Goal: Task Accomplishment & Management: Manage account settings

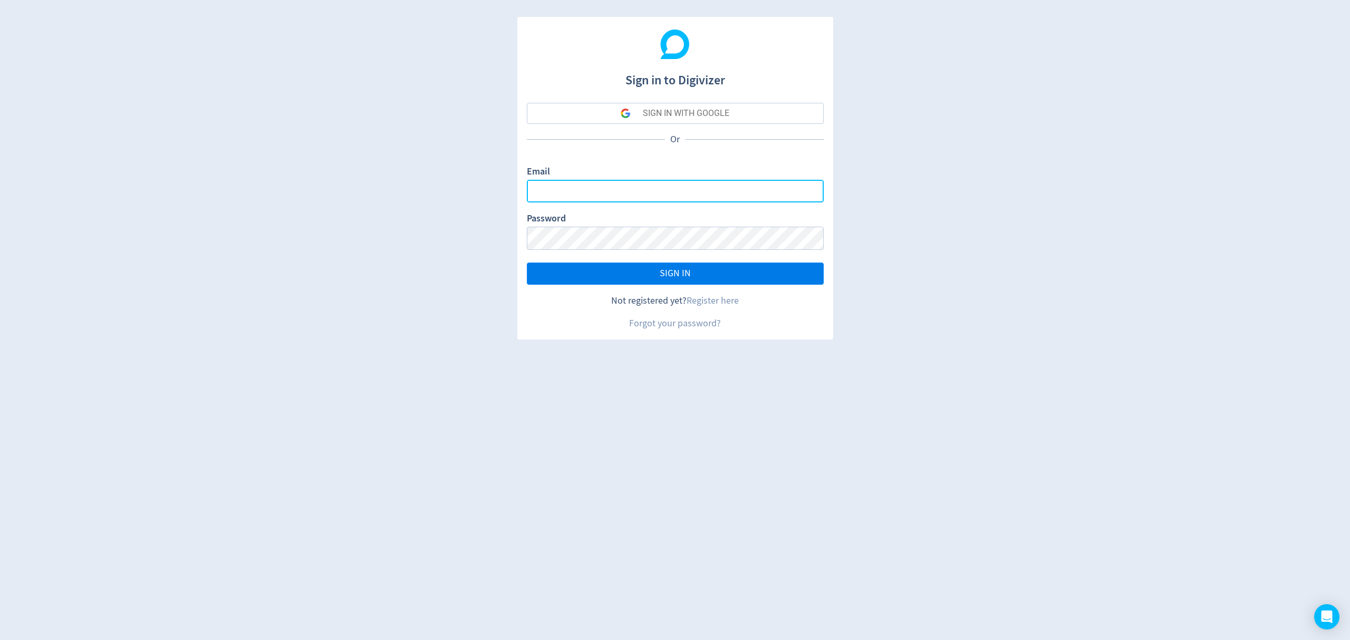
type input "[EMAIL_ADDRESS][PERSON_NAME][DOMAIN_NAME]"
click at [637, 280] on button "SIGN IN" at bounding box center [675, 274] width 297 height 22
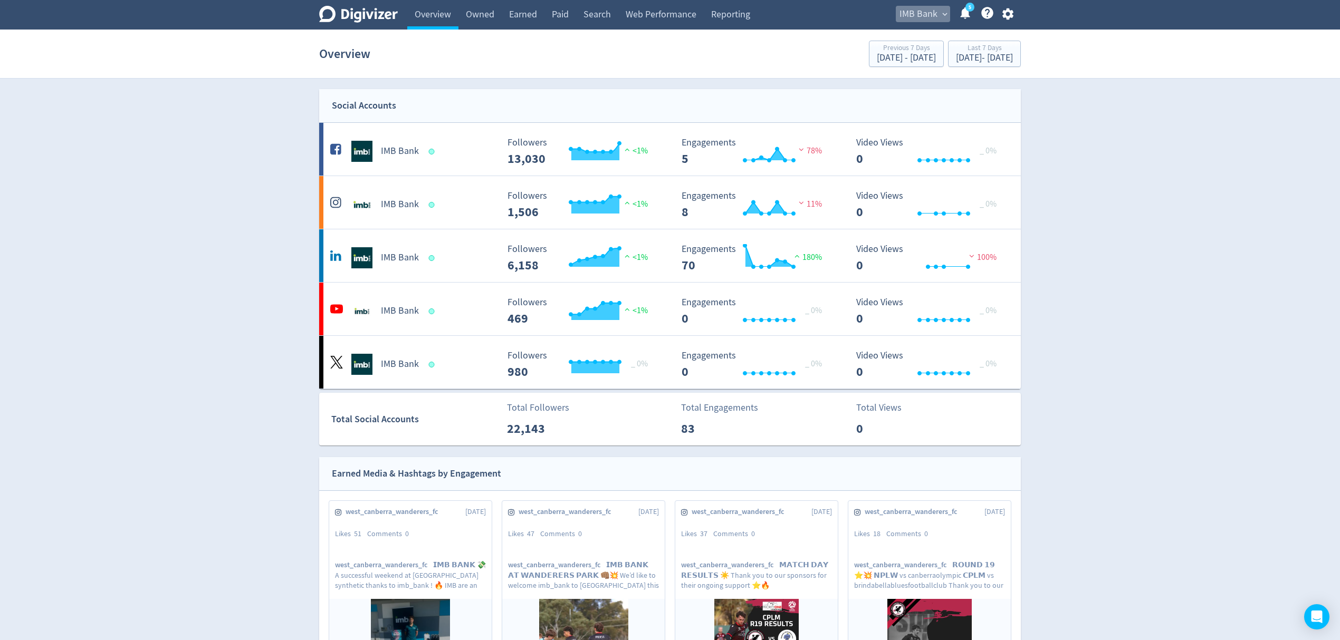
click at [930, 12] on span "IMB Bank" at bounding box center [918, 14] width 38 height 17
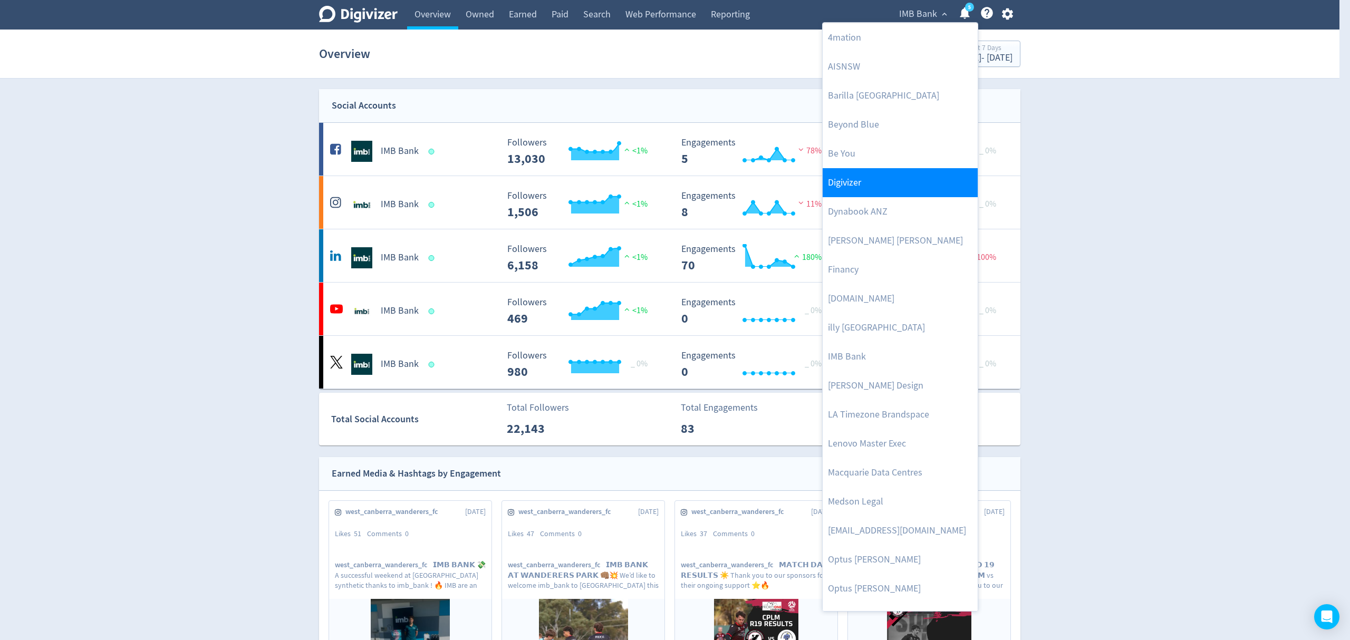
click at [860, 186] on link "Digivizer" at bounding box center [900, 182] width 155 height 29
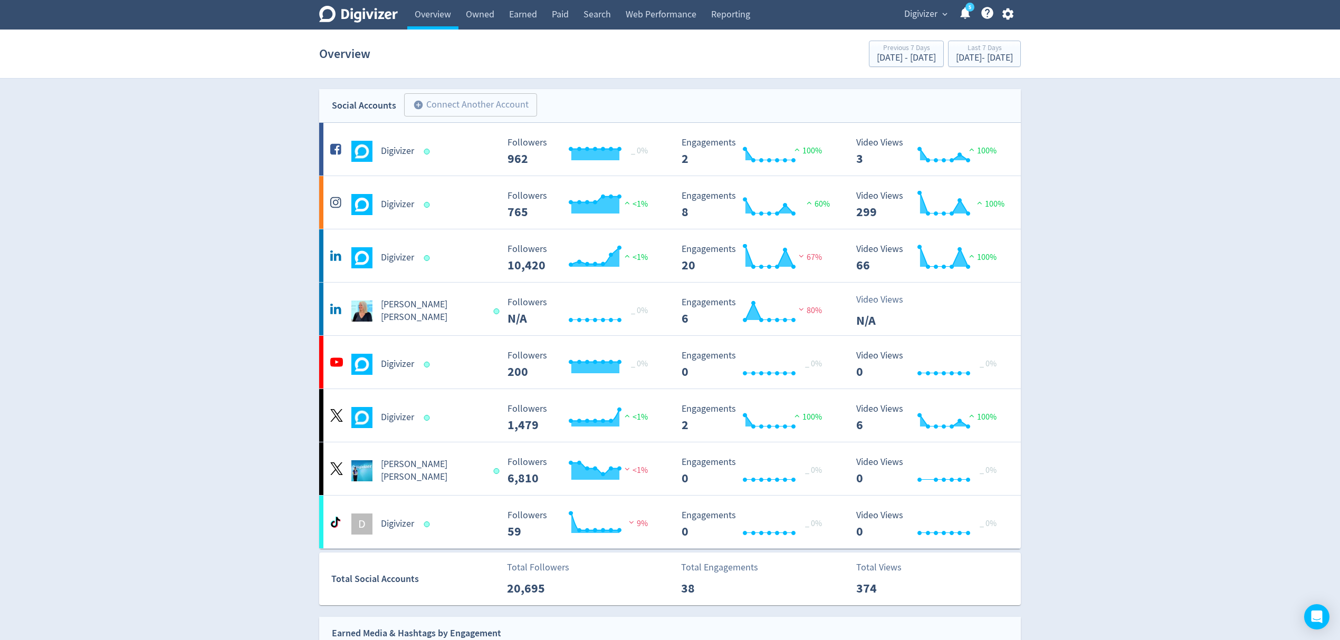
drag, startPoint x: 914, startPoint y: 13, endPoint x: 899, endPoint y: 24, distance: 19.3
click at [914, 13] on span "Digivizer" at bounding box center [920, 14] width 33 height 17
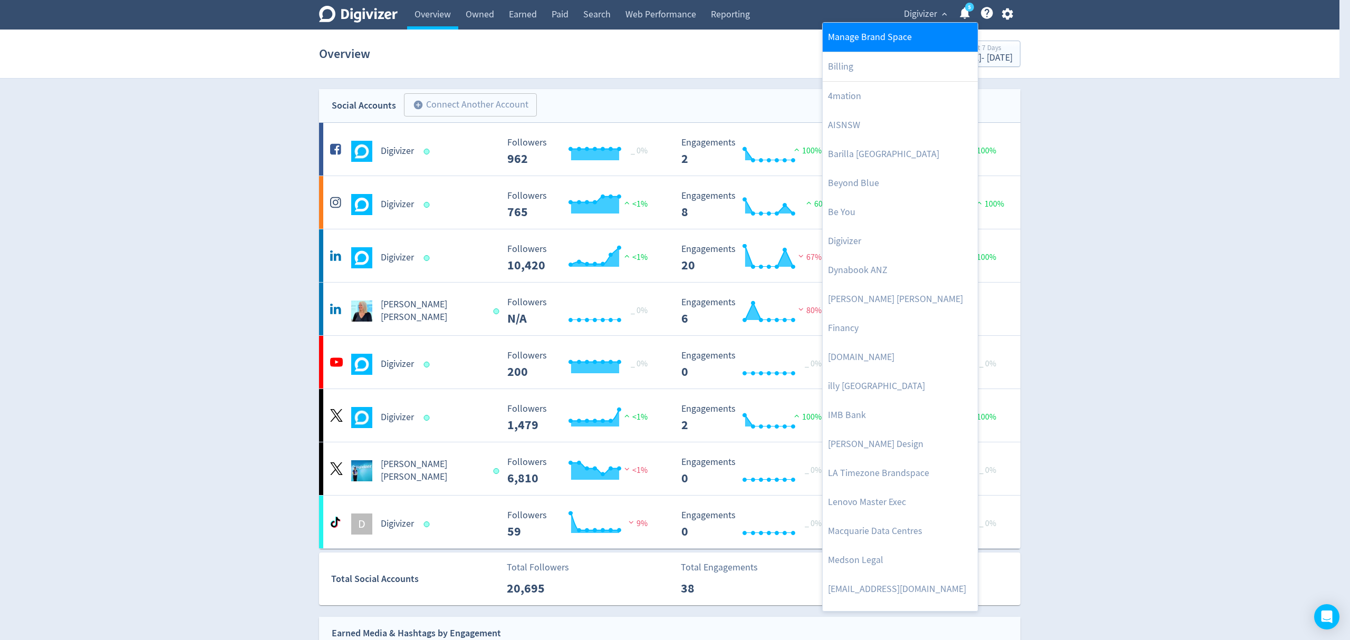
click at [868, 39] on link "Manage Brand Space" at bounding box center [900, 37] width 155 height 29
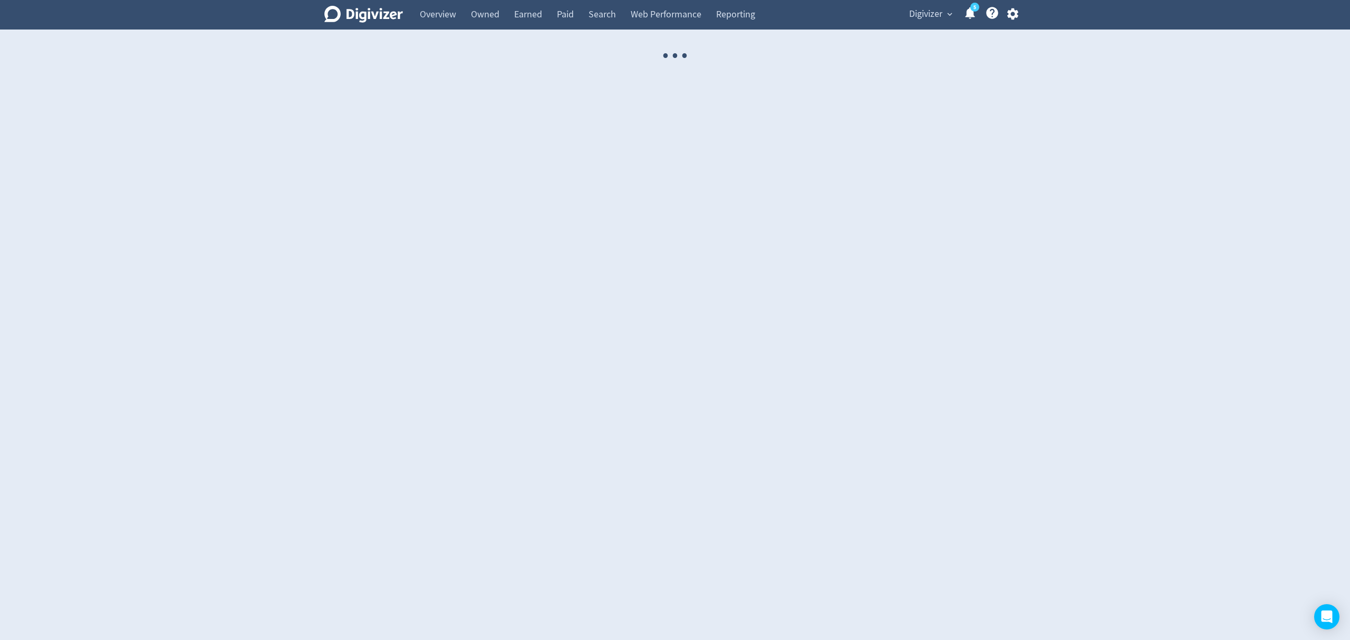
select select "USER"
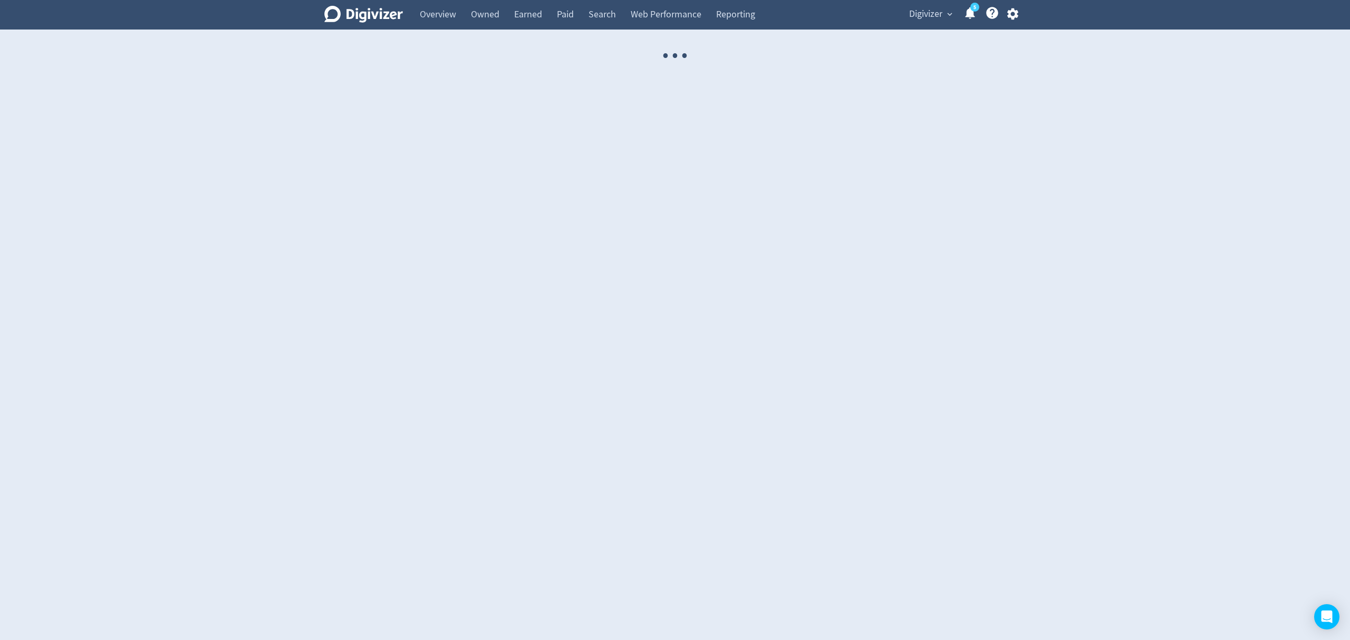
select select "USER"
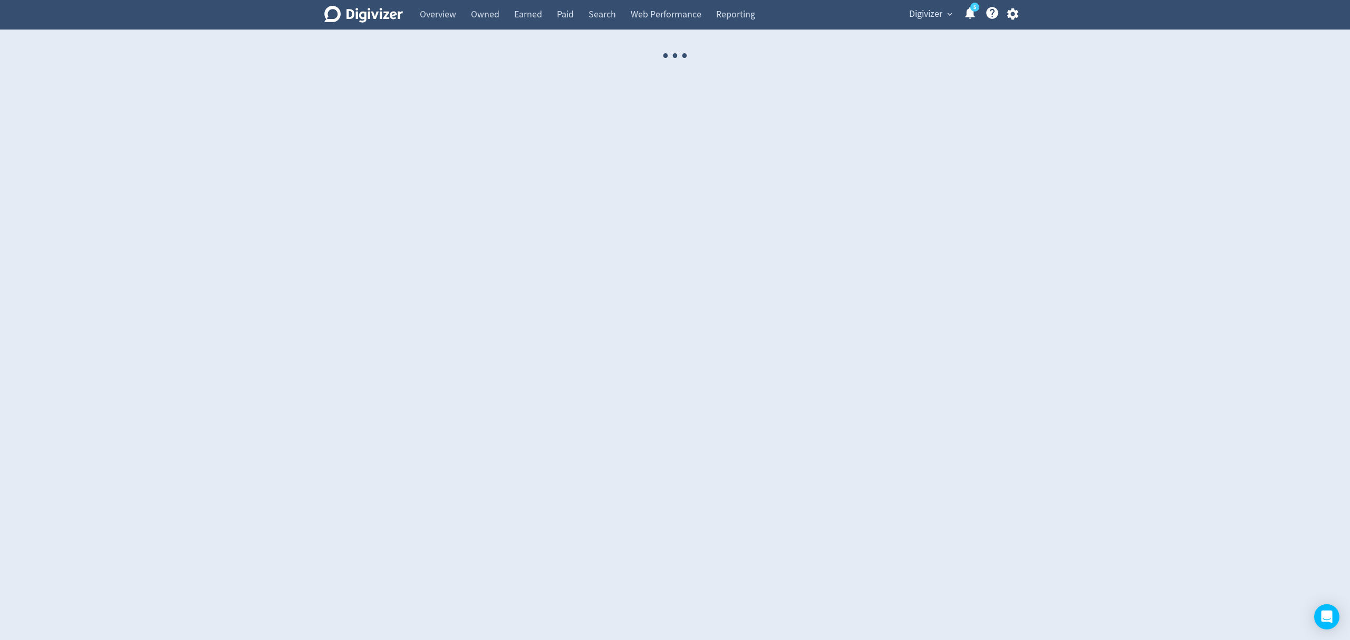
select select "USER"
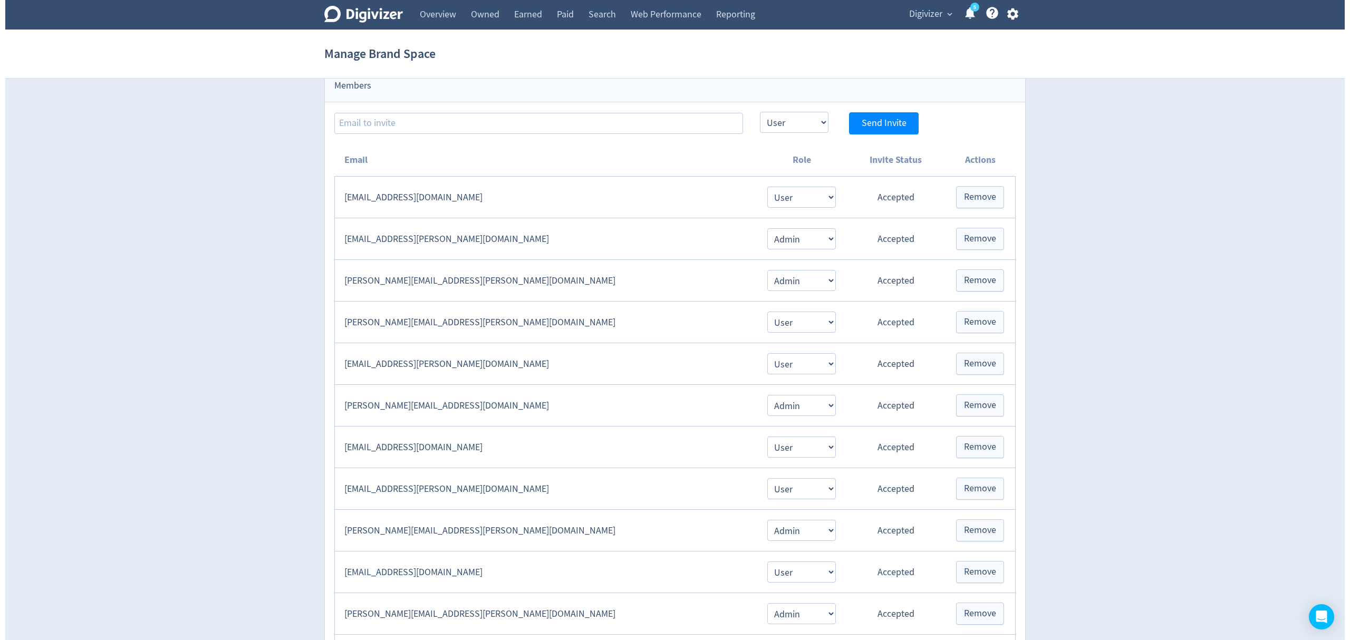
scroll to position [70, 0]
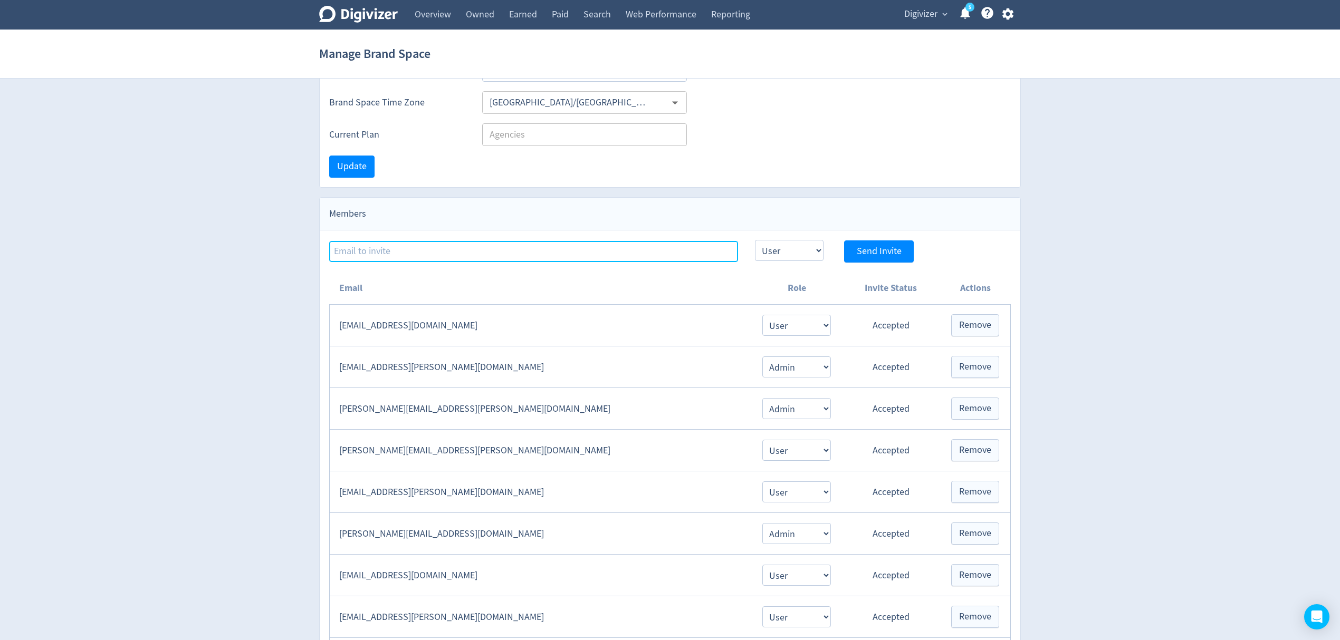
click at [368, 252] on input at bounding box center [533, 251] width 409 height 21
paste input "[EMAIL_ADDRESS][PERSON_NAME][DOMAIN_NAME]"
type input "[EMAIL_ADDRESS][PERSON_NAME][DOMAIN_NAME]"
click at [878, 252] on span "Send Invite" at bounding box center [878, 251] width 45 height 9
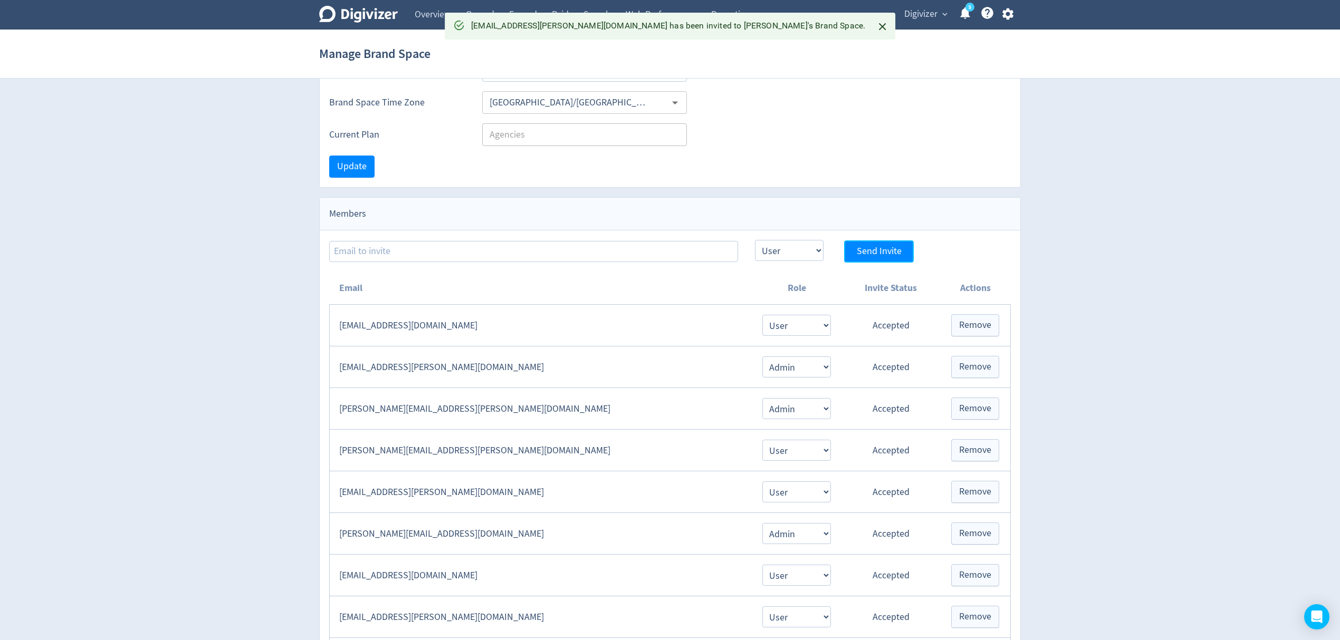
select select "USER"
click at [926, 11] on span "Digivizer" at bounding box center [920, 14] width 33 height 17
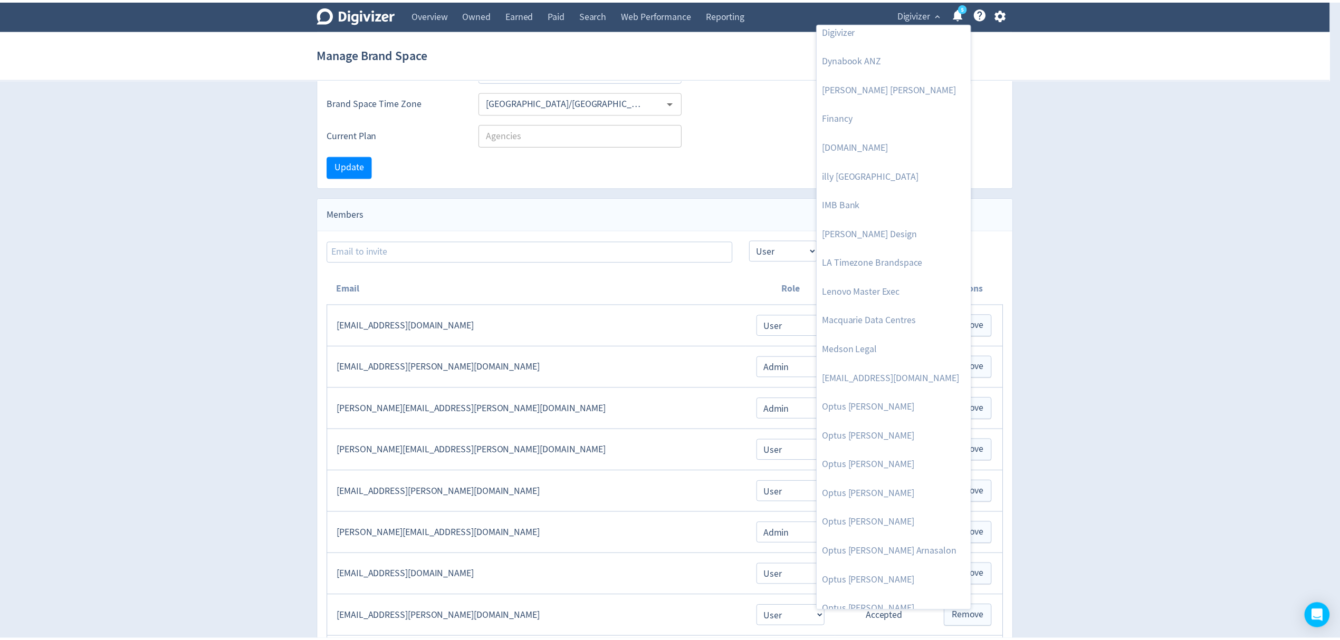
scroll to position [281, 0]
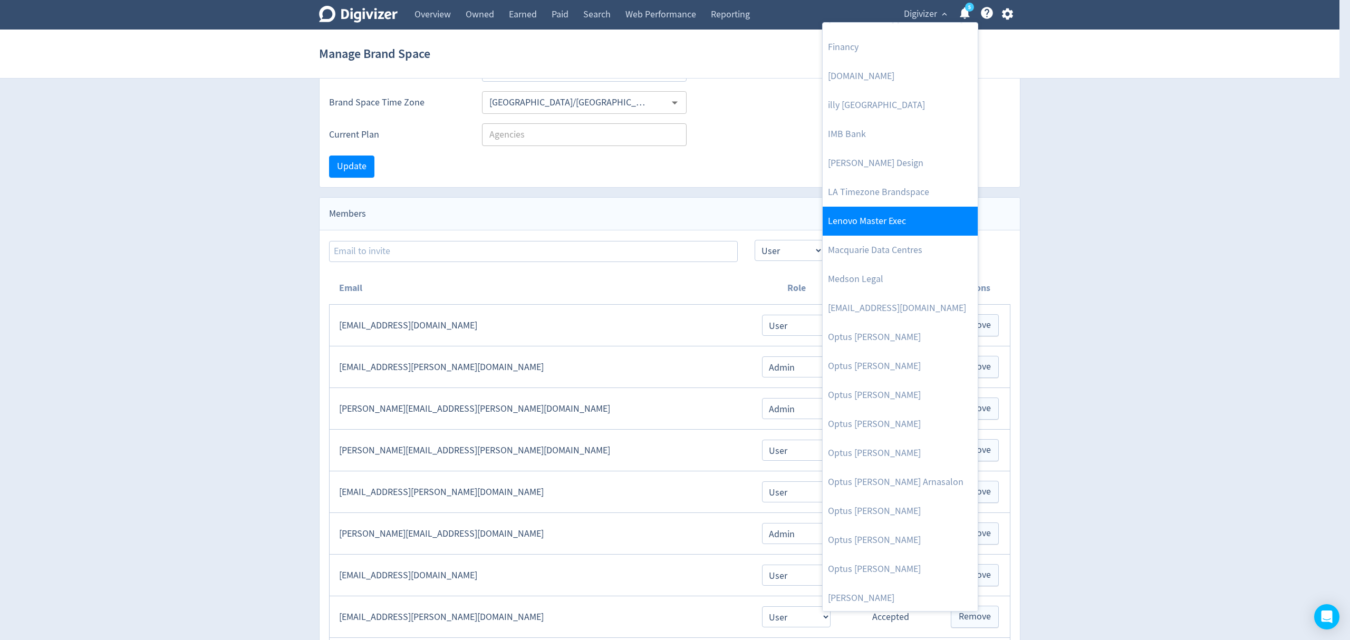
click at [899, 224] on link "Lenovo Master Exec" at bounding box center [900, 221] width 155 height 29
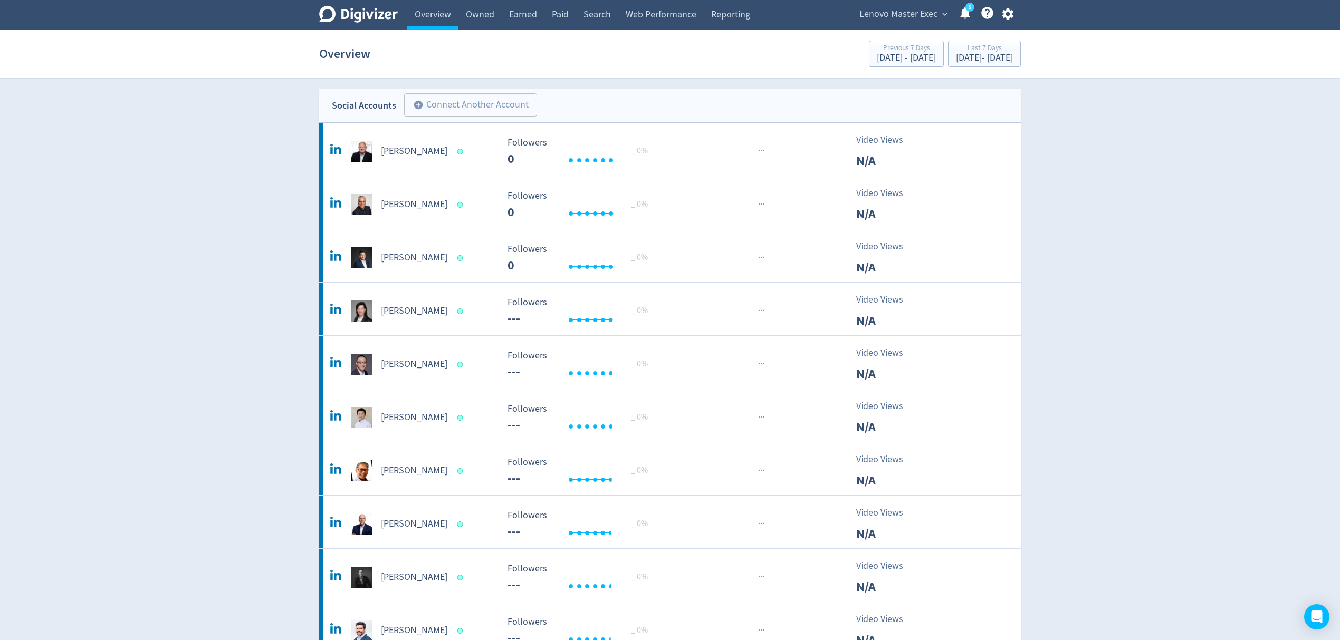
click at [874, 15] on span "Lenovo Master Exec" at bounding box center [898, 14] width 78 height 17
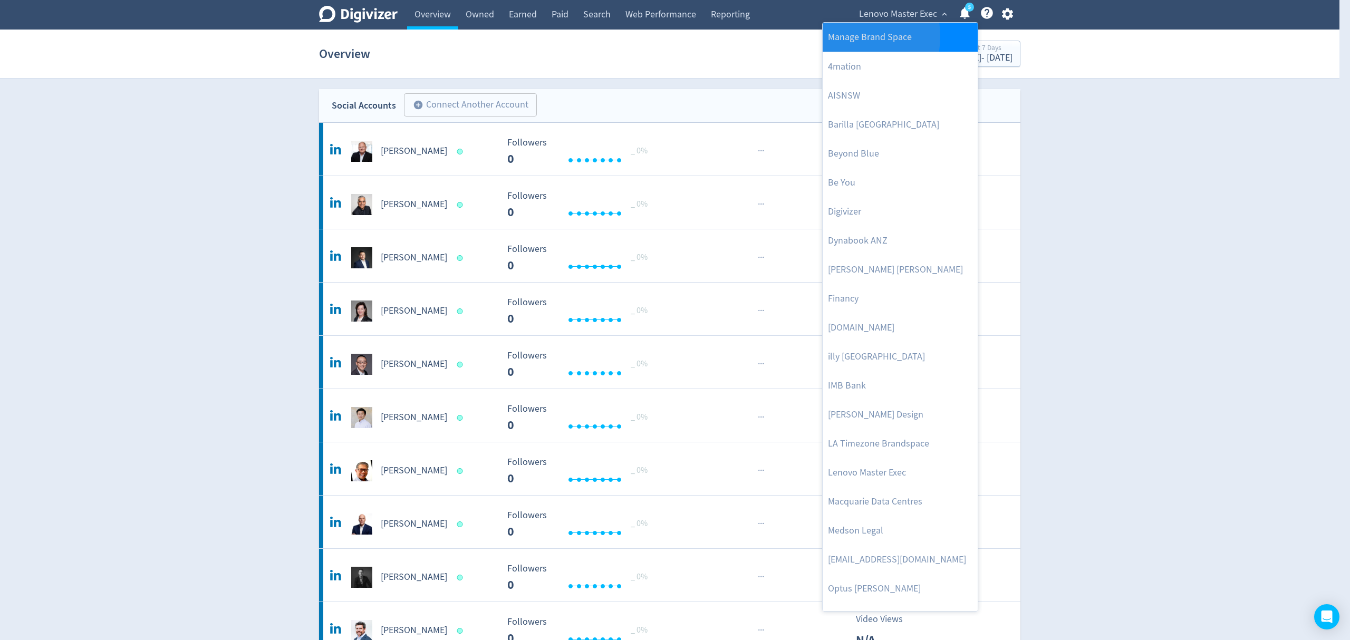
click at [847, 36] on link "Manage Brand Space" at bounding box center [900, 37] width 155 height 29
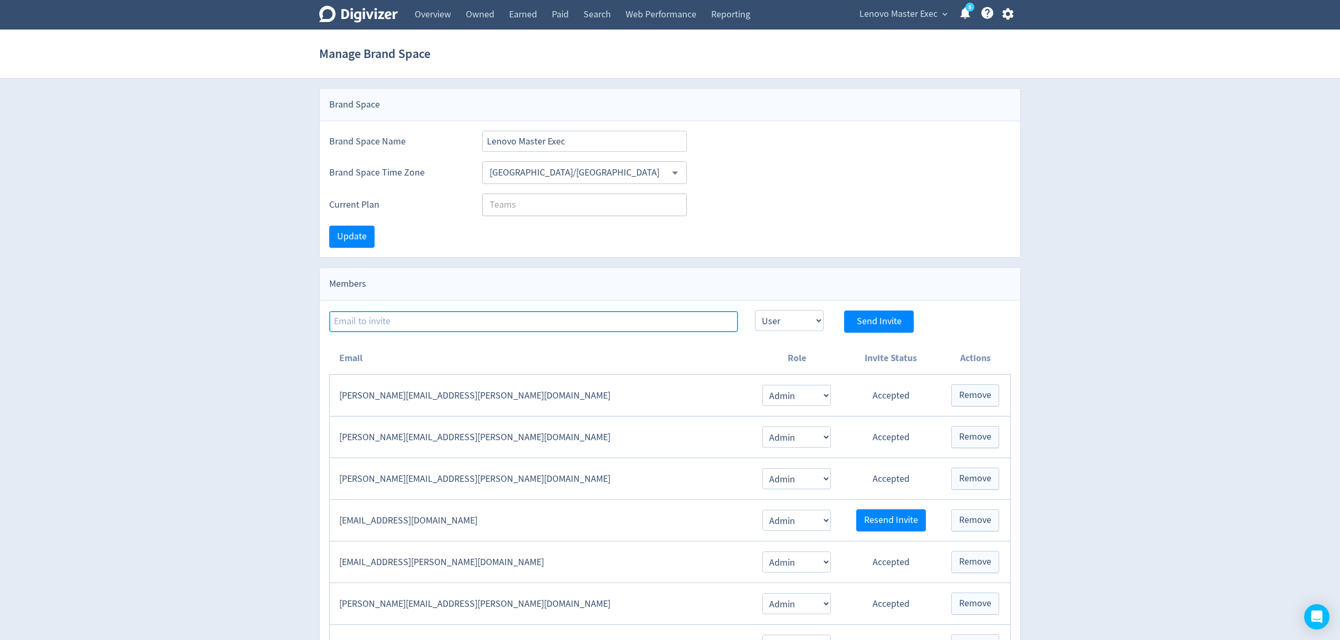
click at [398, 324] on input at bounding box center [533, 321] width 409 height 21
paste input "[EMAIL_ADDRESS][PERSON_NAME][DOMAIN_NAME]"
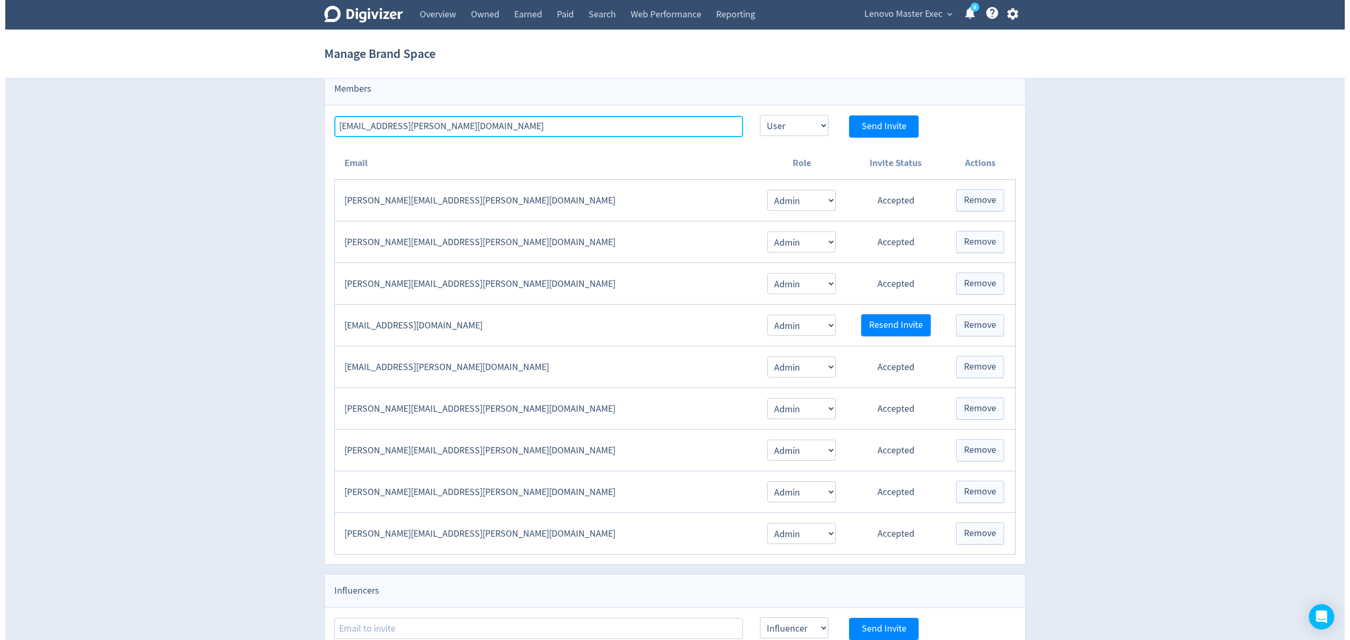
scroll to position [121, 0]
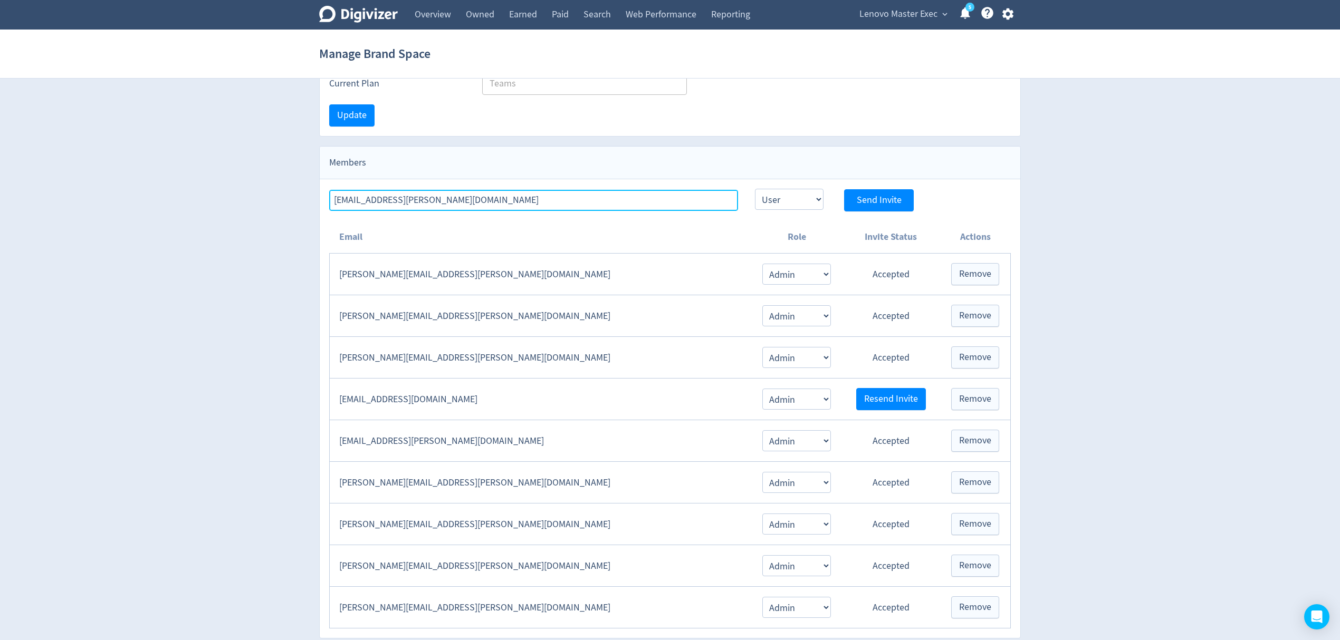
type input "[EMAIL_ADDRESS][PERSON_NAME][DOMAIN_NAME]"
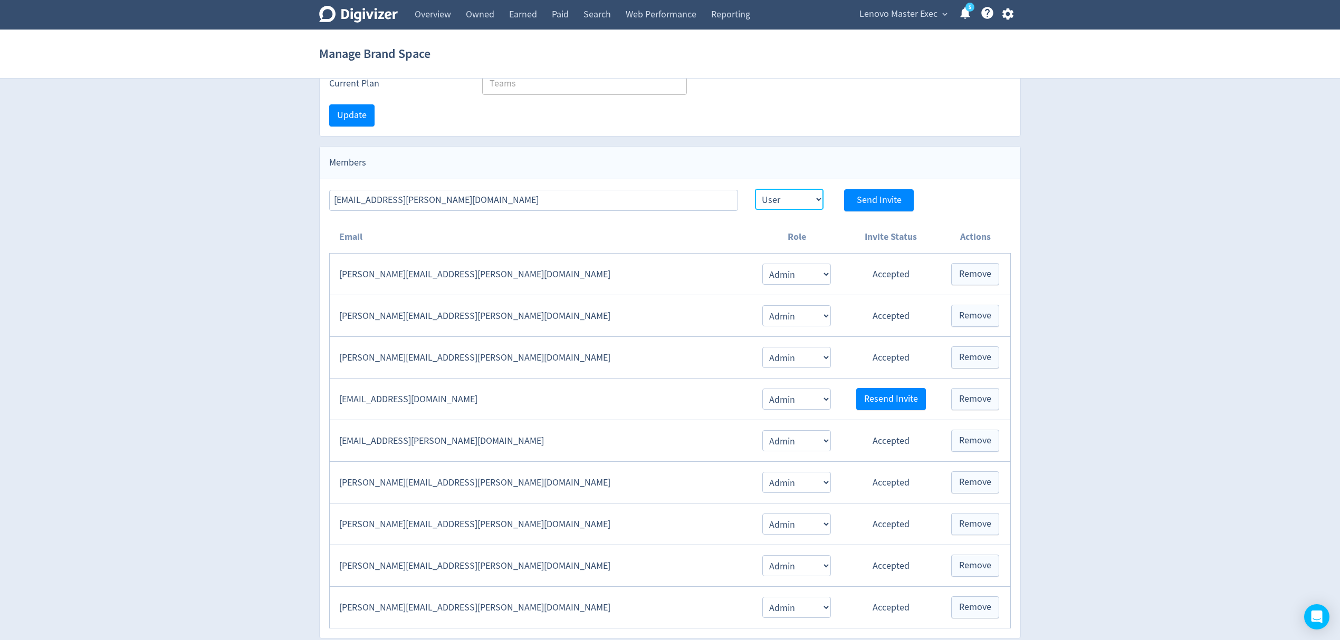
drag, startPoint x: 796, startPoint y: 195, endPoint x: 794, endPoint y: 210, distance: 14.9
click at [796, 195] on select "Admin User" at bounding box center [789, 199] width 69 height 21
select select "ADMIN"
click at [755, 190] on select "Admin User" at bounding box center [789, 199] width 69 height 21
click at [894, 203] on span "Send Invite" at bounding box center [878, 200] width 45 height 9
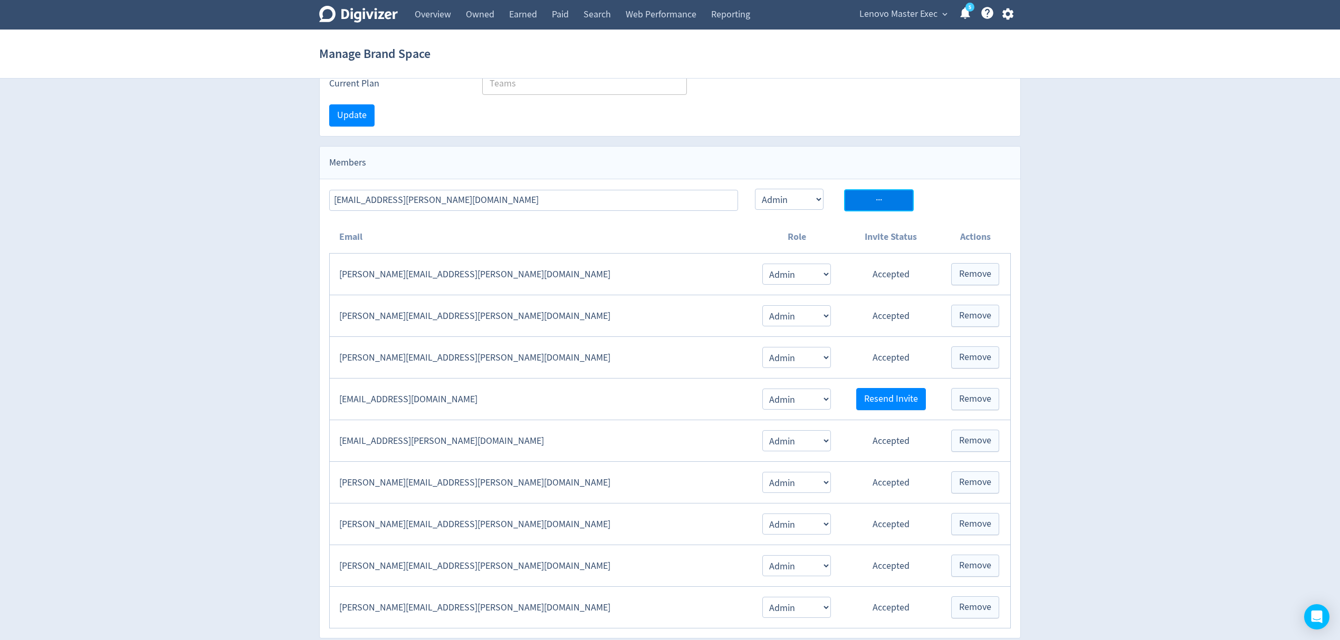
select select "USER"
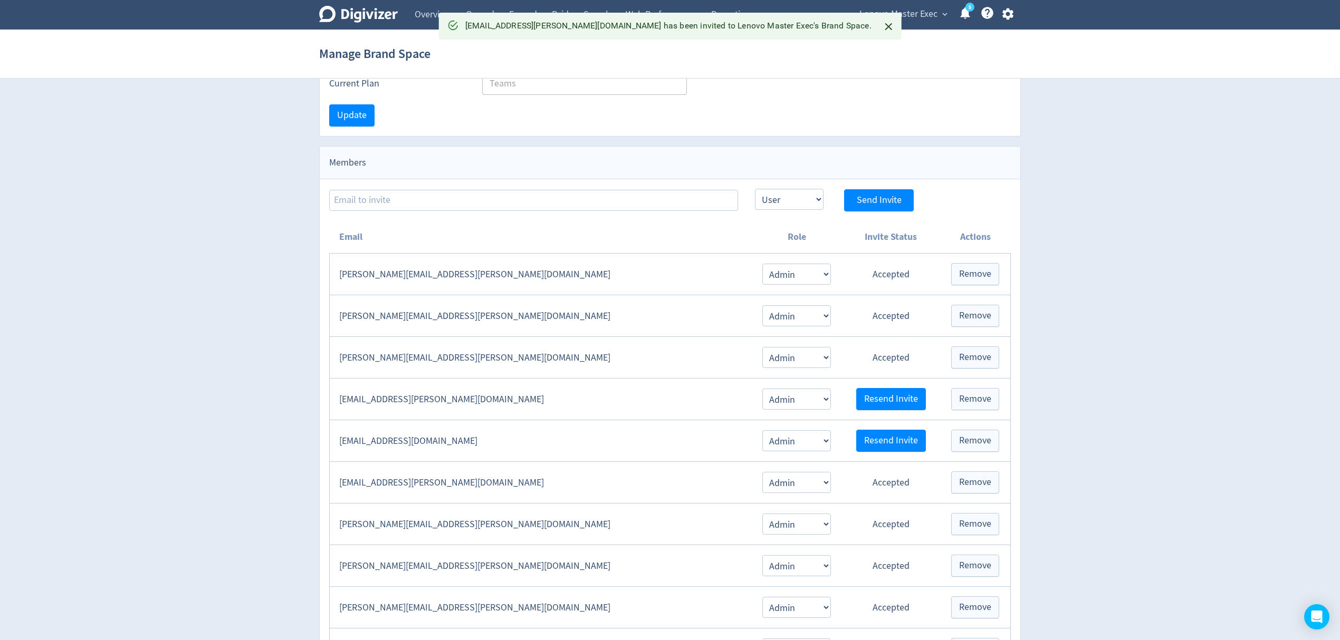
click at [882, 22] on icon "Close" at bounding box center [888, 27] width 12 height 12
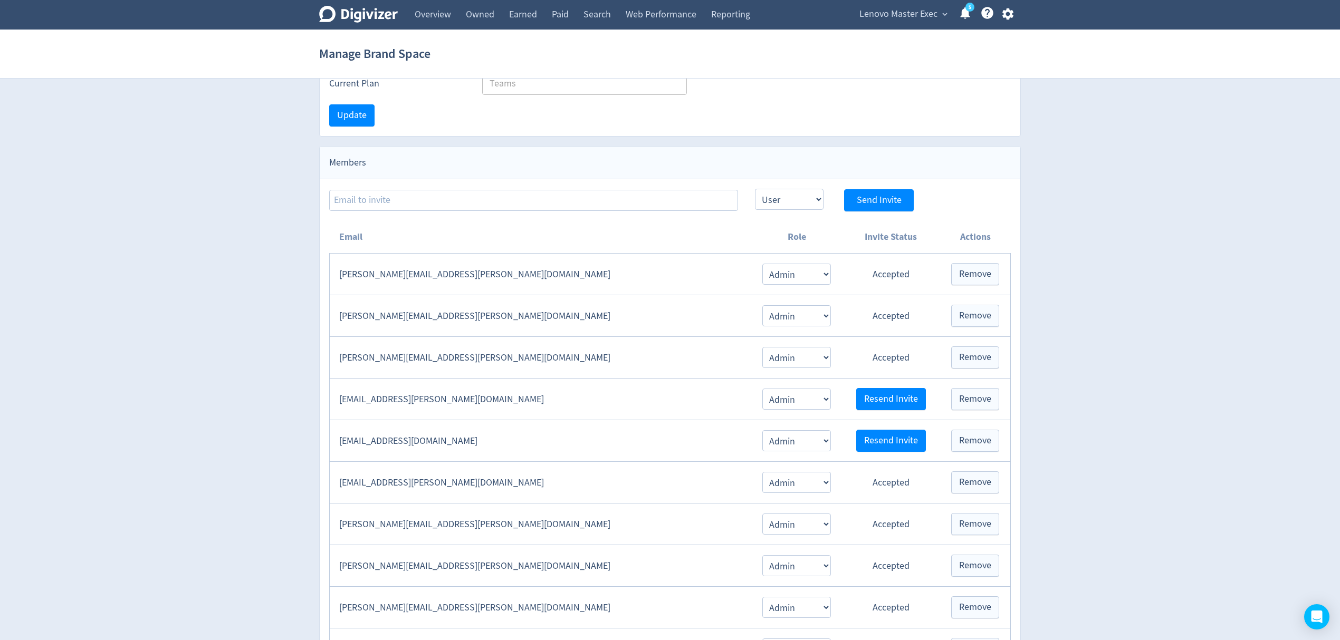
click at [935, 13] on span "Lenovo Master Exec" at bounding box center [898, 14] width 78 height 17
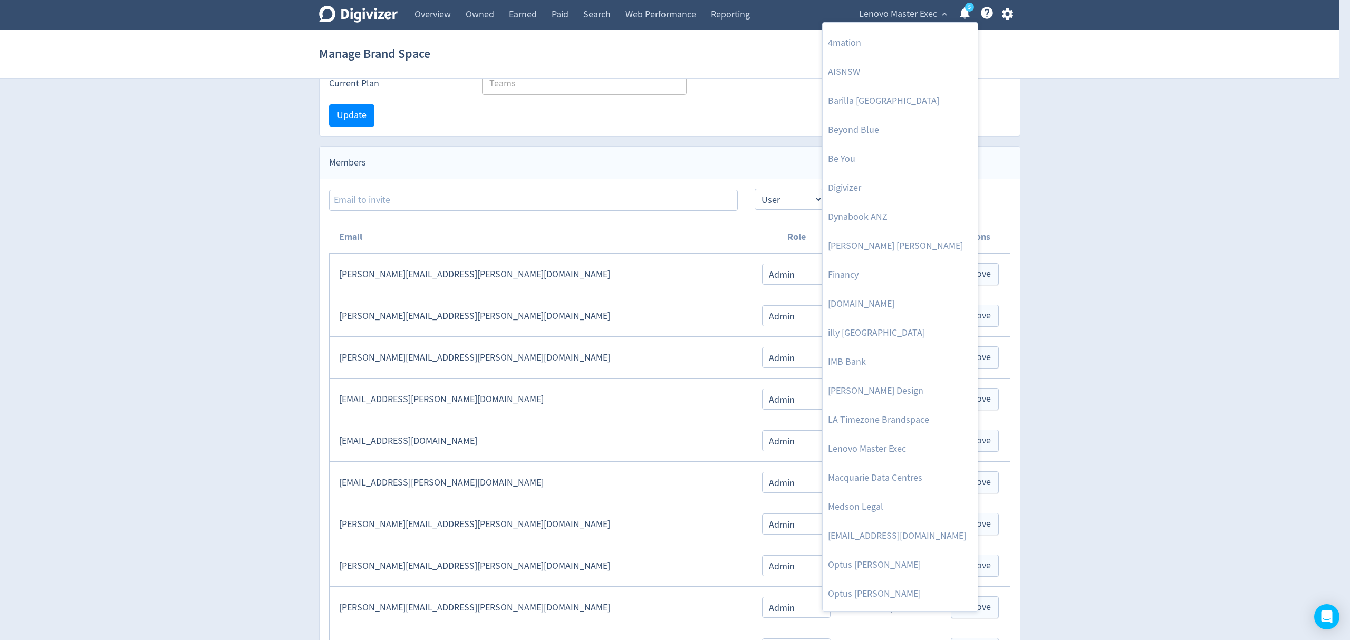
scroll to position [0, 0]
click at [1007, 12] on div at bounding box center [675, 320] width 1350 height 640
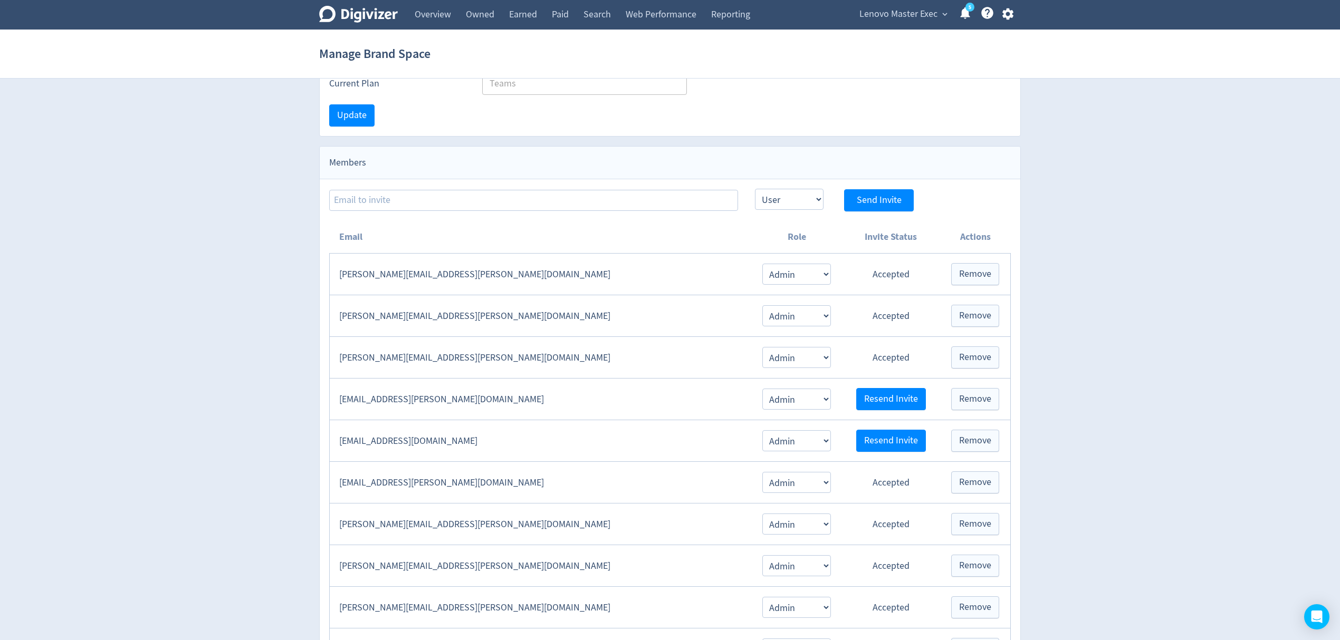
click at [1007, 12] on div "Manage Brand Space 4mation AISNSW Barilla [GEOGRAPHIC_DATA] Beyond Blue Be You …" at bounding box center [670, 320] width 1340 height 640
click at [1007, 12] on icon "button" at bounding box center [1007, 14] width 14 height 14
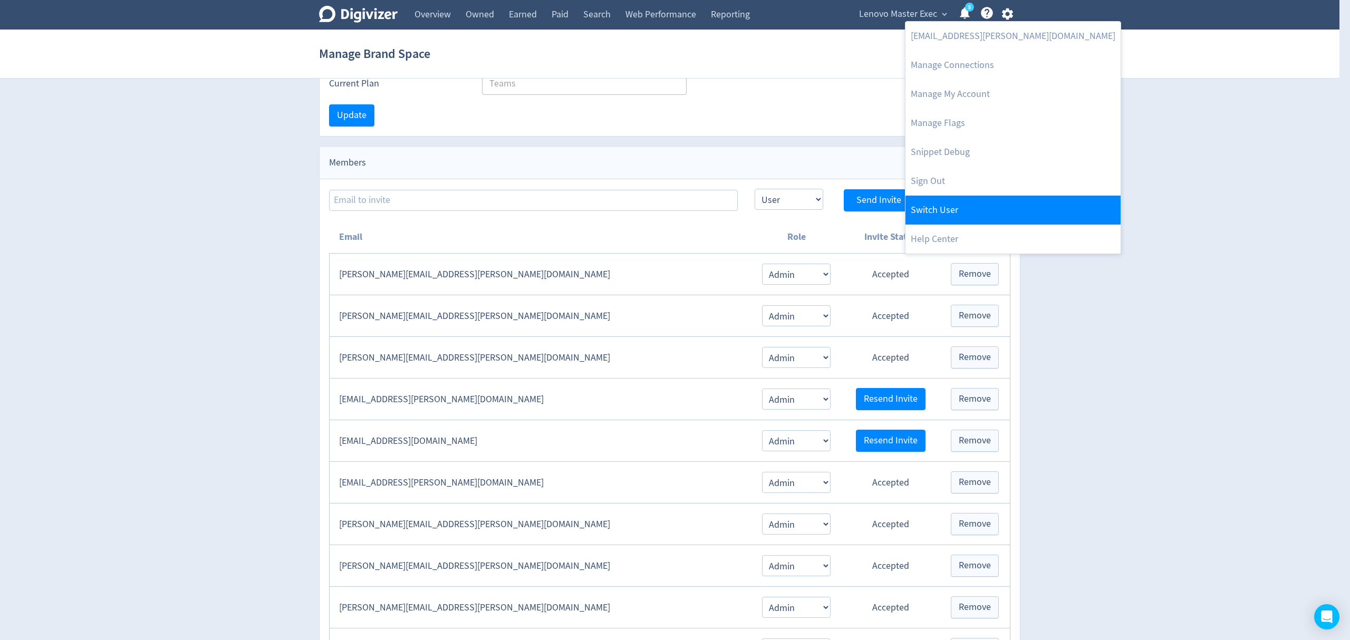
click at [948, 213] on link "Switch User" at bounding box center [1013, 210] width 215 height 29
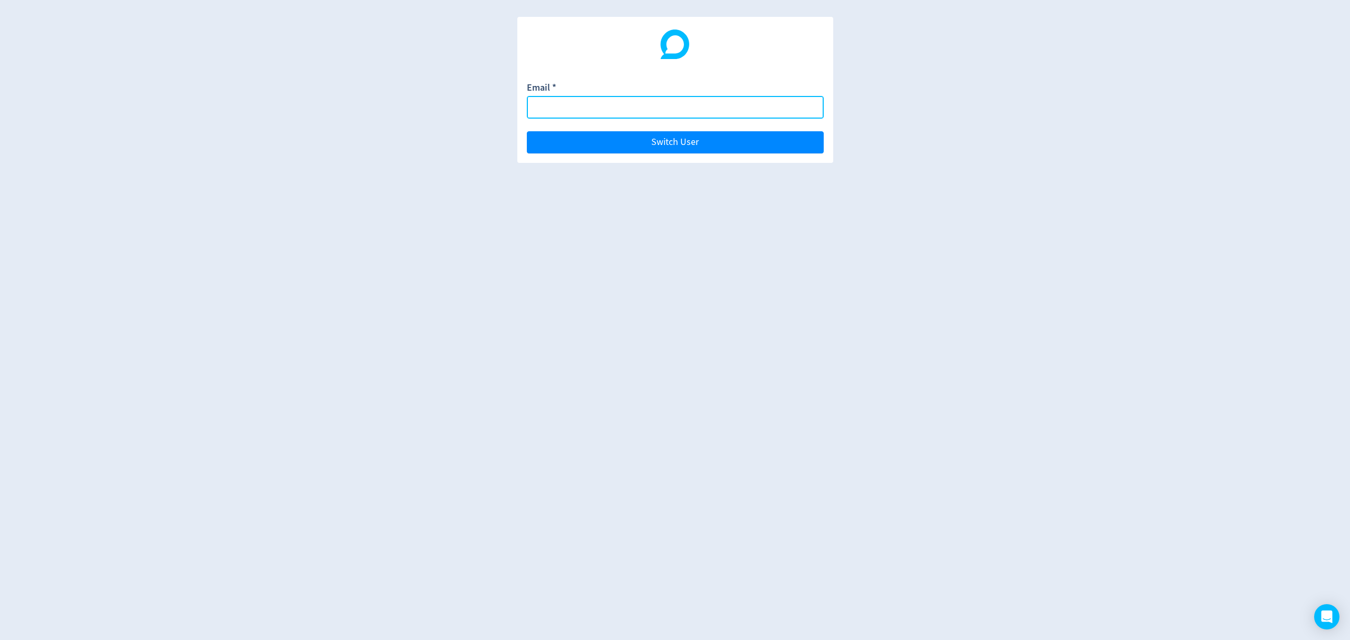
click at [599, 112] on input "Email *" at bounding box center [675, 107] width 297 height 23
type input "[PERSON_NAME][EMAIL_ADDRESS][PERSON_NAME][DOMAIN_NAME]"
click at [527, 131] on button "Switch User" at bounding box center [675, 142] width 297 height 22
